Goal: Transaction & Acquisition: Subscribe to service/newsletter

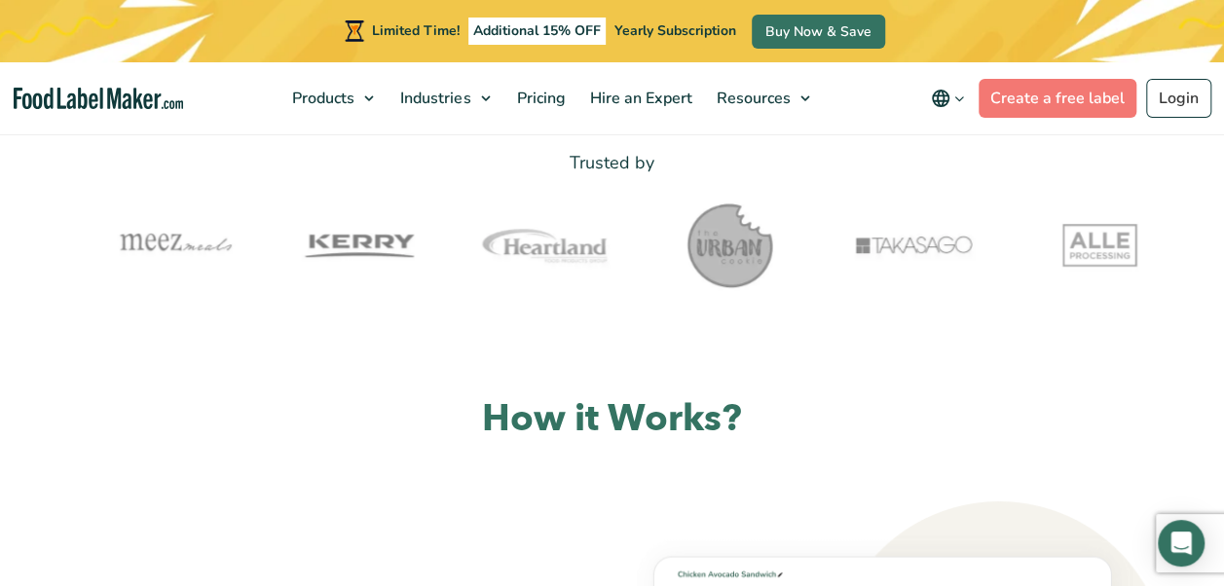
click at [712, 258] on img at bounding box center [729, 245] width 97 height 97
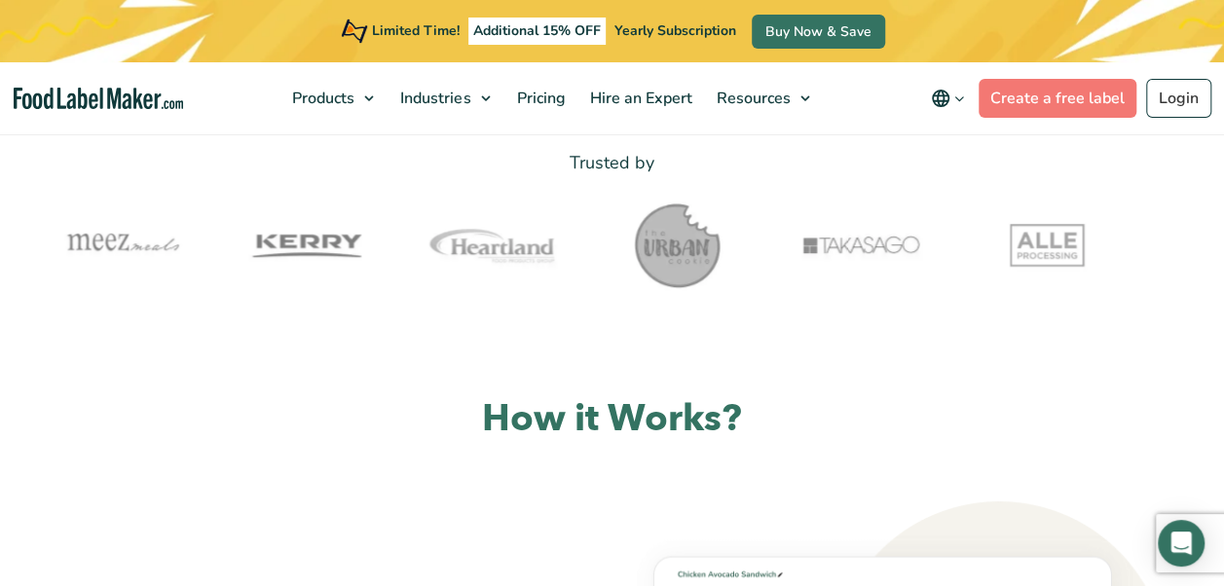
click at [689, 265] on img at bounding box center [676, 245] width 97 height 97
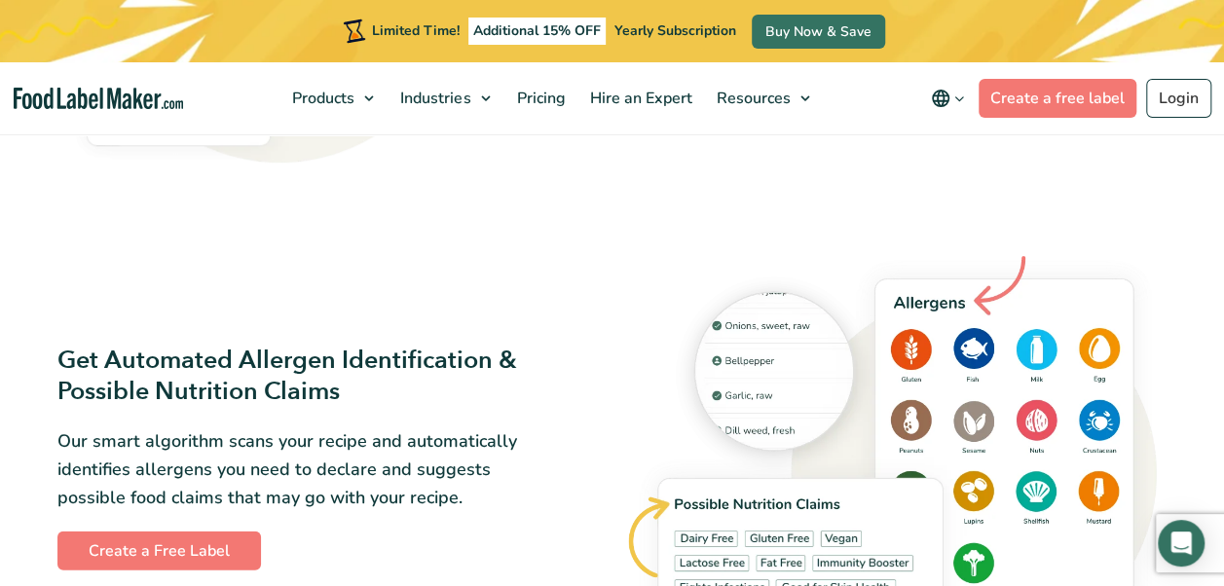
scroll to position [1967, 0]
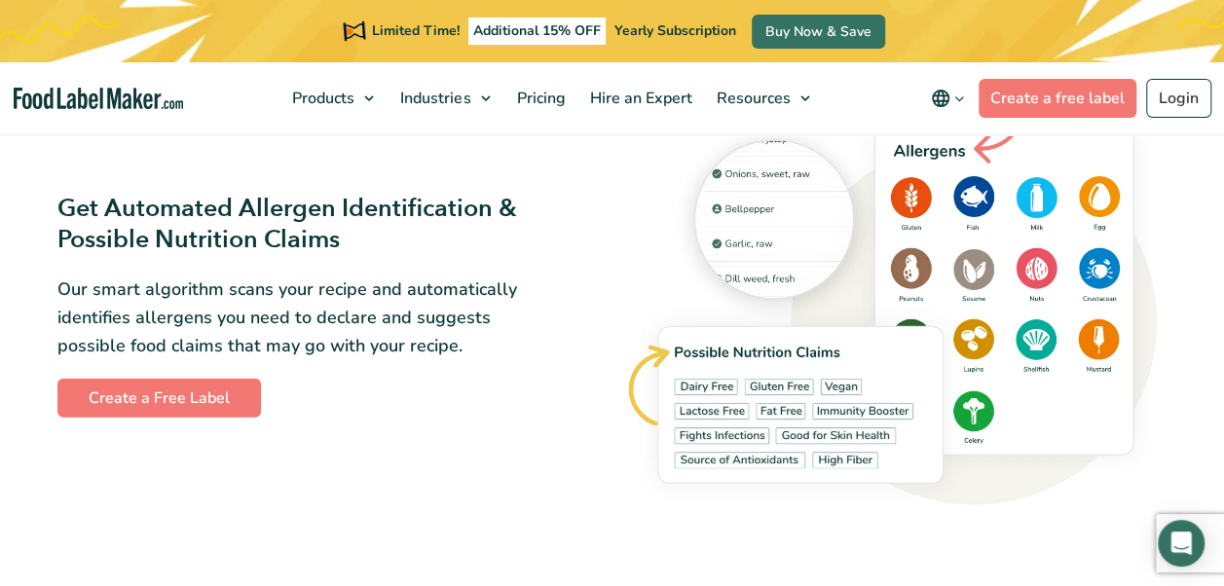
click at [1032, 199] on img at bounding box center [895, 305] width 543 height 425
click at [1024, 205] on img at bounding box center [895, 305] width 543 height 425
click at [867, 445] on img at bounding box center [895, 305] width 543 height 425
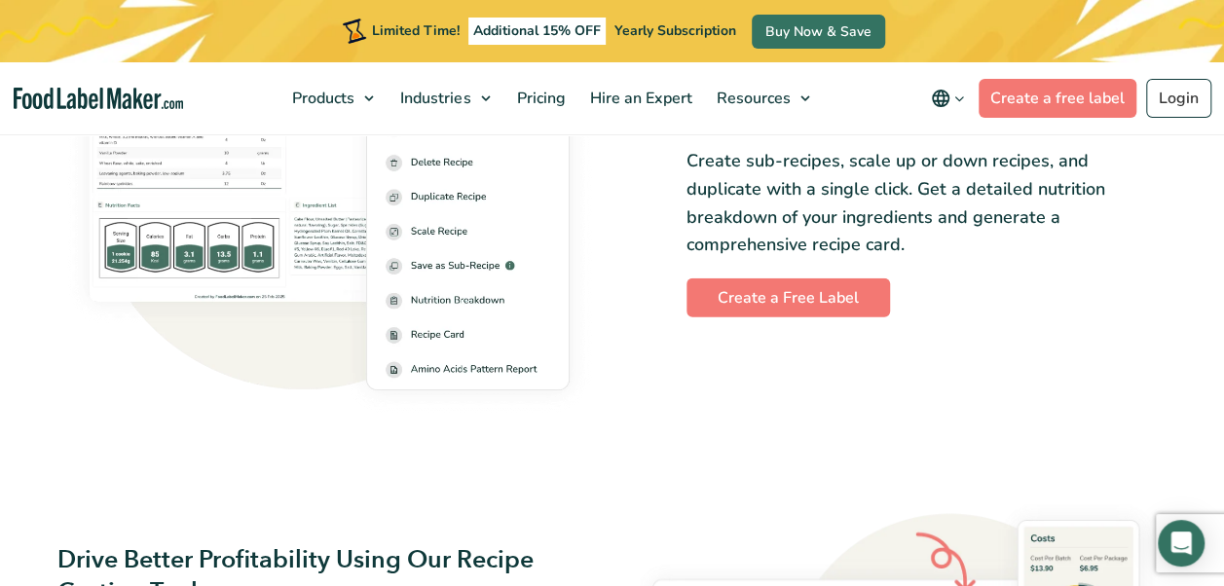
scroll to position [2596, 0]
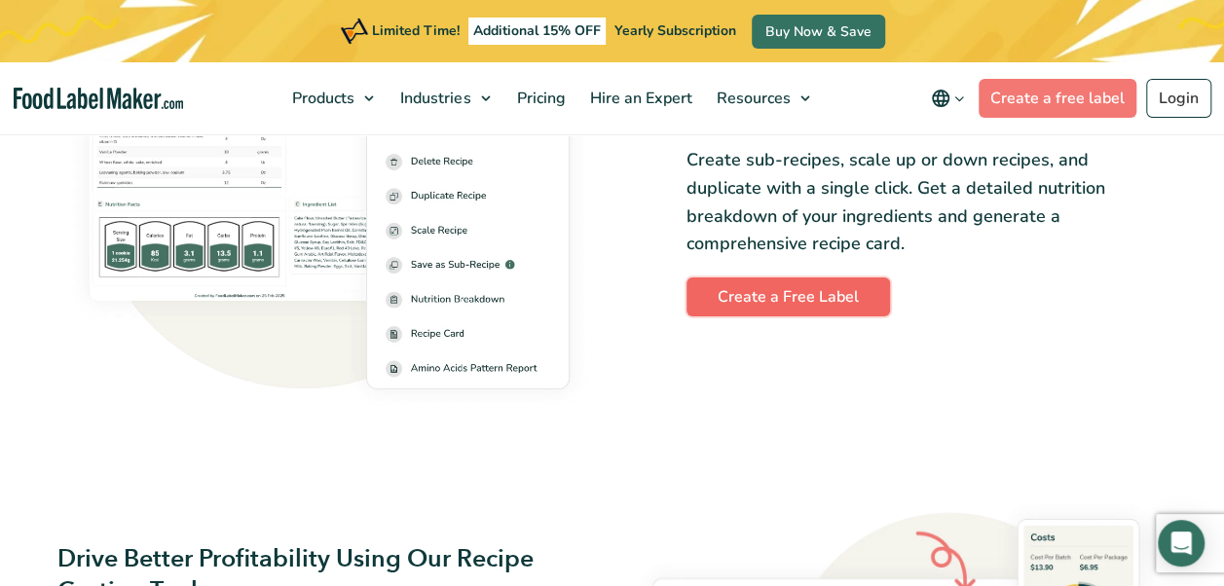
click at [828, 284] on link "Create a Free Label" at bounding box center [789, 297] width 204 height 39
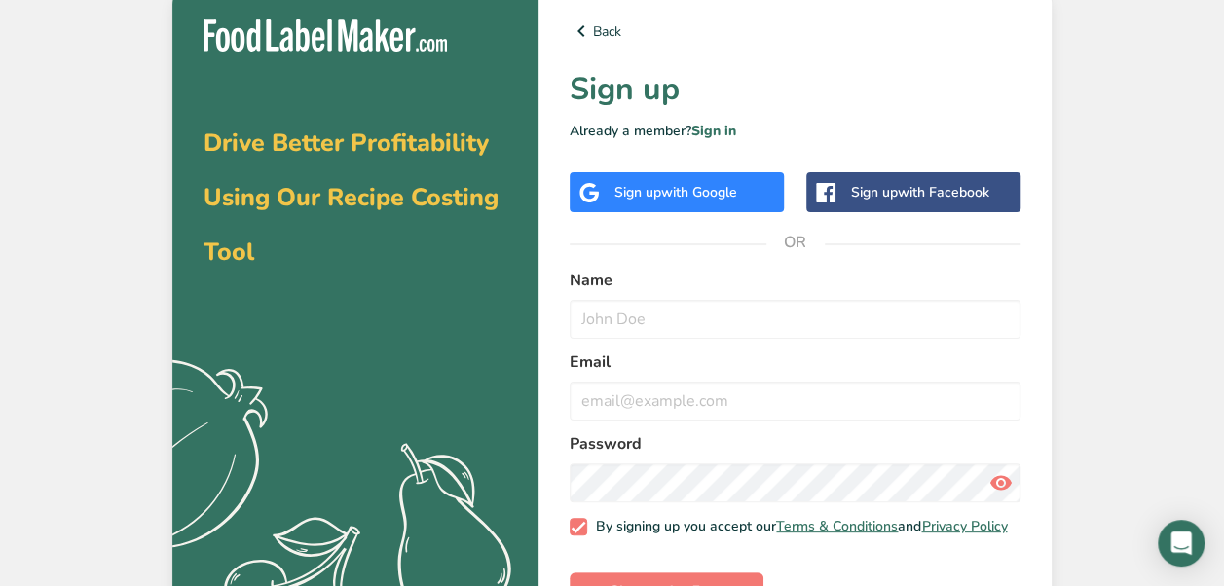
scroll to position [72, 0]
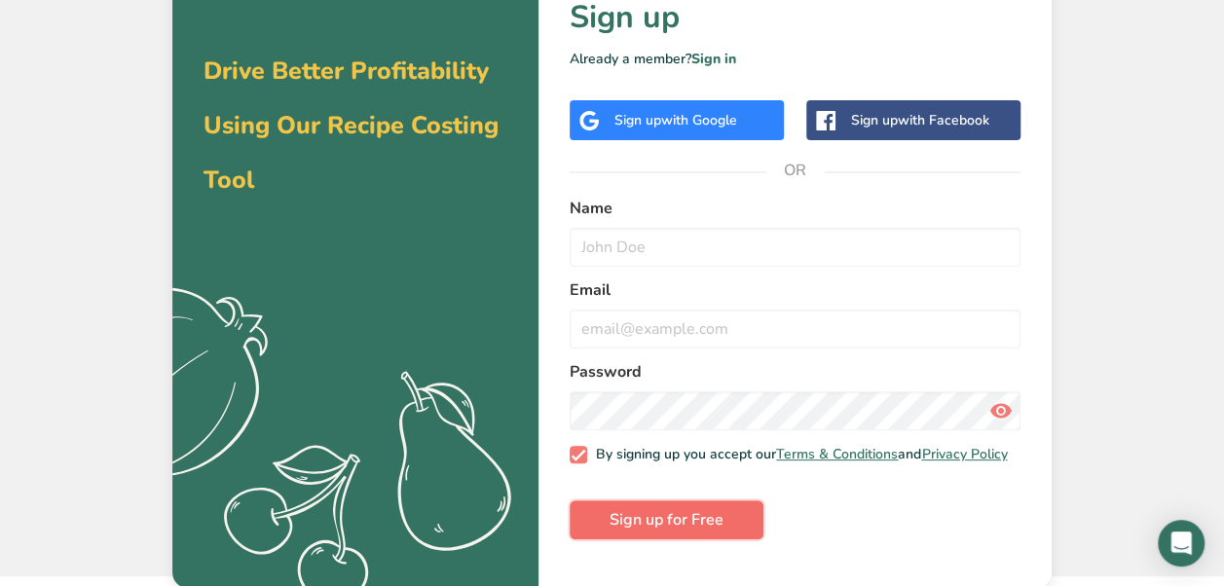
click at [707, 532] on span "Sign up for Free" at bounding box center [667, 519] width 114 height 23
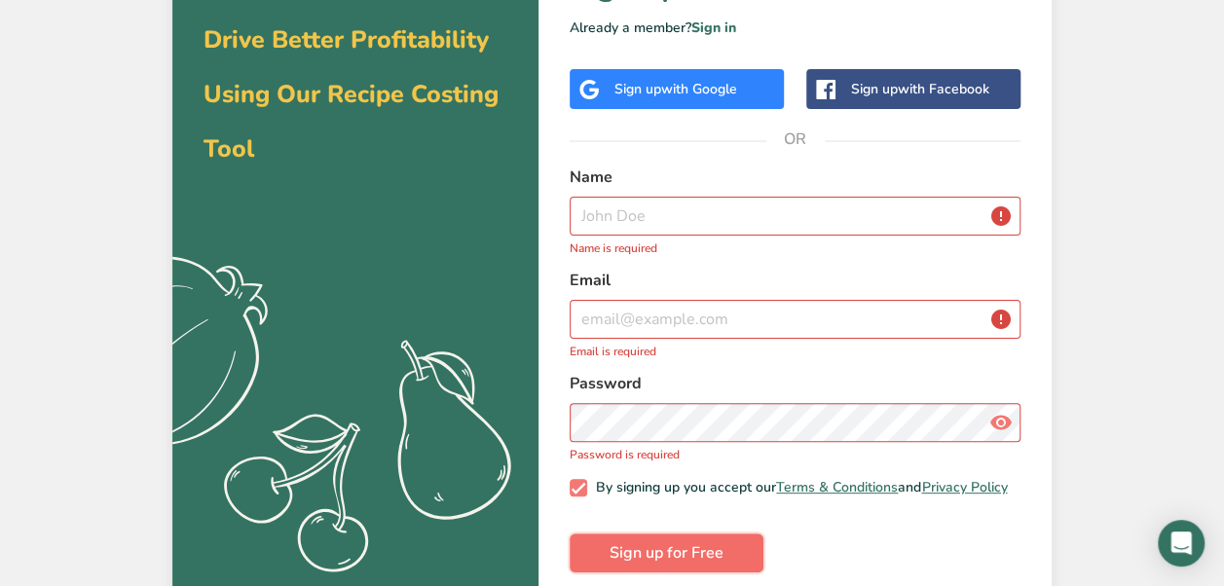
scroll to position [131, 0]
